Goal: Task Accomplishment & Management: Manage account settings

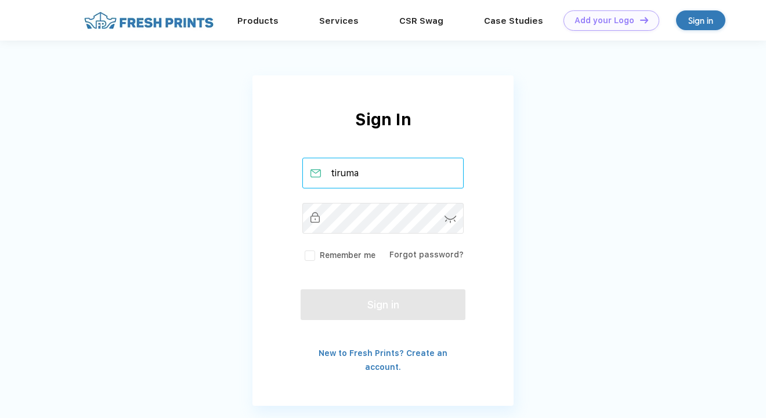
click at [379, 185] on input "tiruma" at bounding box center [383, 173] width 162 height 31
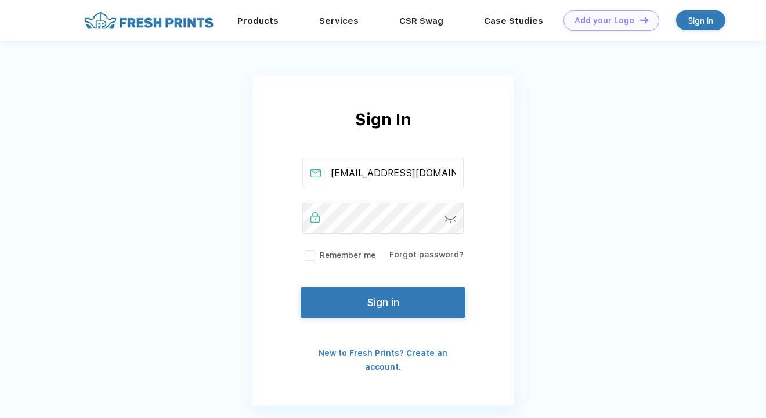
click at [370, 290] on button "Sign in" at bounding box center [383, 302] width 165 height 31
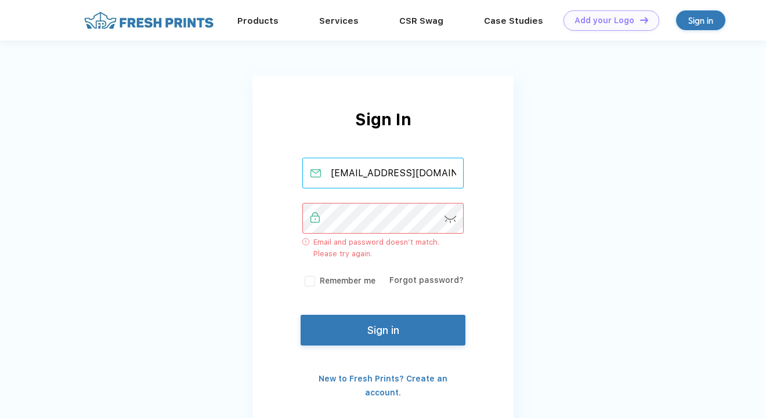
click at [403, 182] on input "[EMAIL_ADDRESS][DOMAIN_NAME]" at bounding box center [383, 173] width 162 height 31
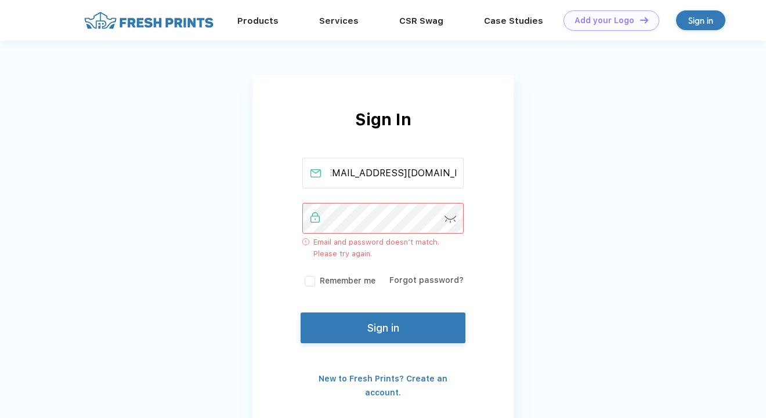
click at [378, 329] on button "Sign in" at bounding box center [383, 328] width 165 height 31
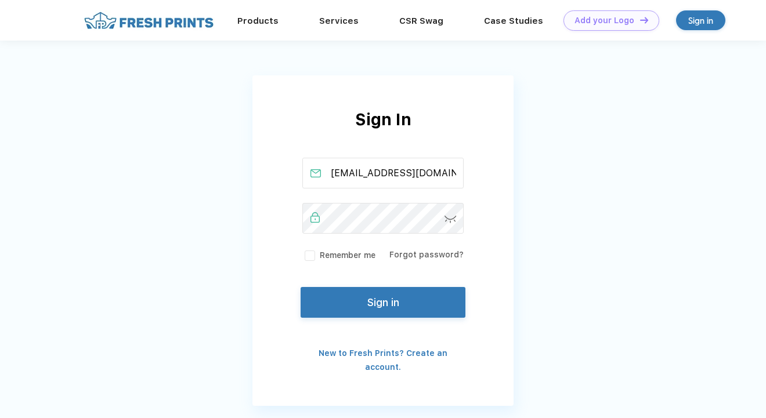
click at [367, 309] on button "Sign in" at bounding box center [383, 302] width 165 height 31
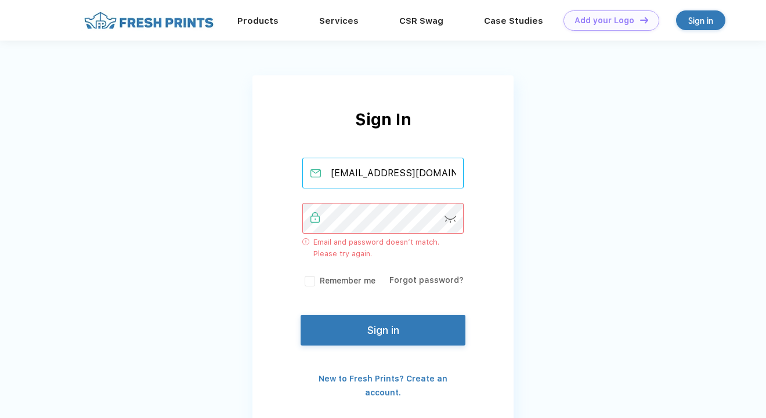
click at [380, 164] on input "[EMAIL_ADDRESS][DOMAIN_NAME]" at bounding box center [383, 173] width 162 height 31
click at [351, 172] on input "[EMAIL_ADDRESS][DOMAIN_NAME]" at bounding box center [383, 173] width 162 height 31
drag, startPoint x: 332, startPoint y: 174, endPoint x: 460, endPoint y: 180, distance: 127.2
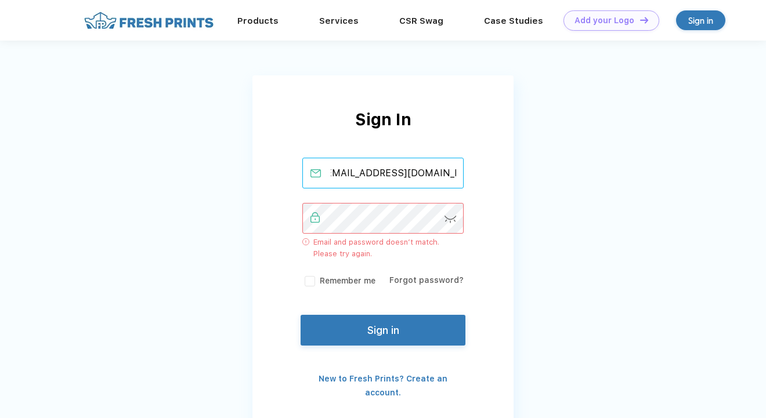
click at [460, 180] on input "[EMAIL_ADDRESS][DOMAIN_NAME]" at bounding box center [383, 173] width 162 height 31
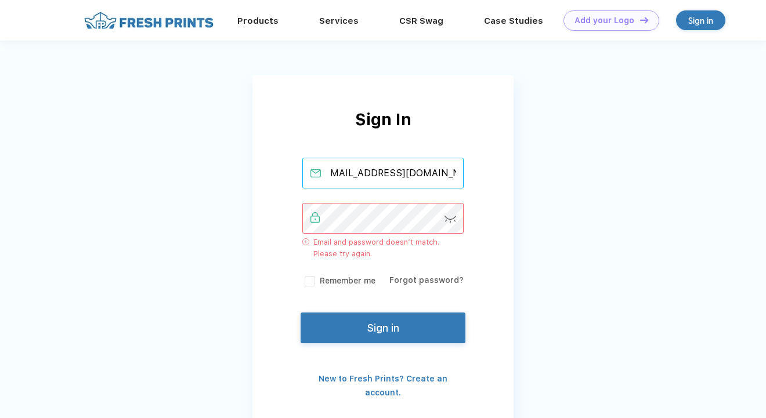
type input "[EMAIL_ADDRESS][DOMAIN_NAME]"
click at [392, 321] on button "Sign in" at bounding box center [383, 328] width 165 height 31
